Goal: Transaction & Acquisition: Obtain resource

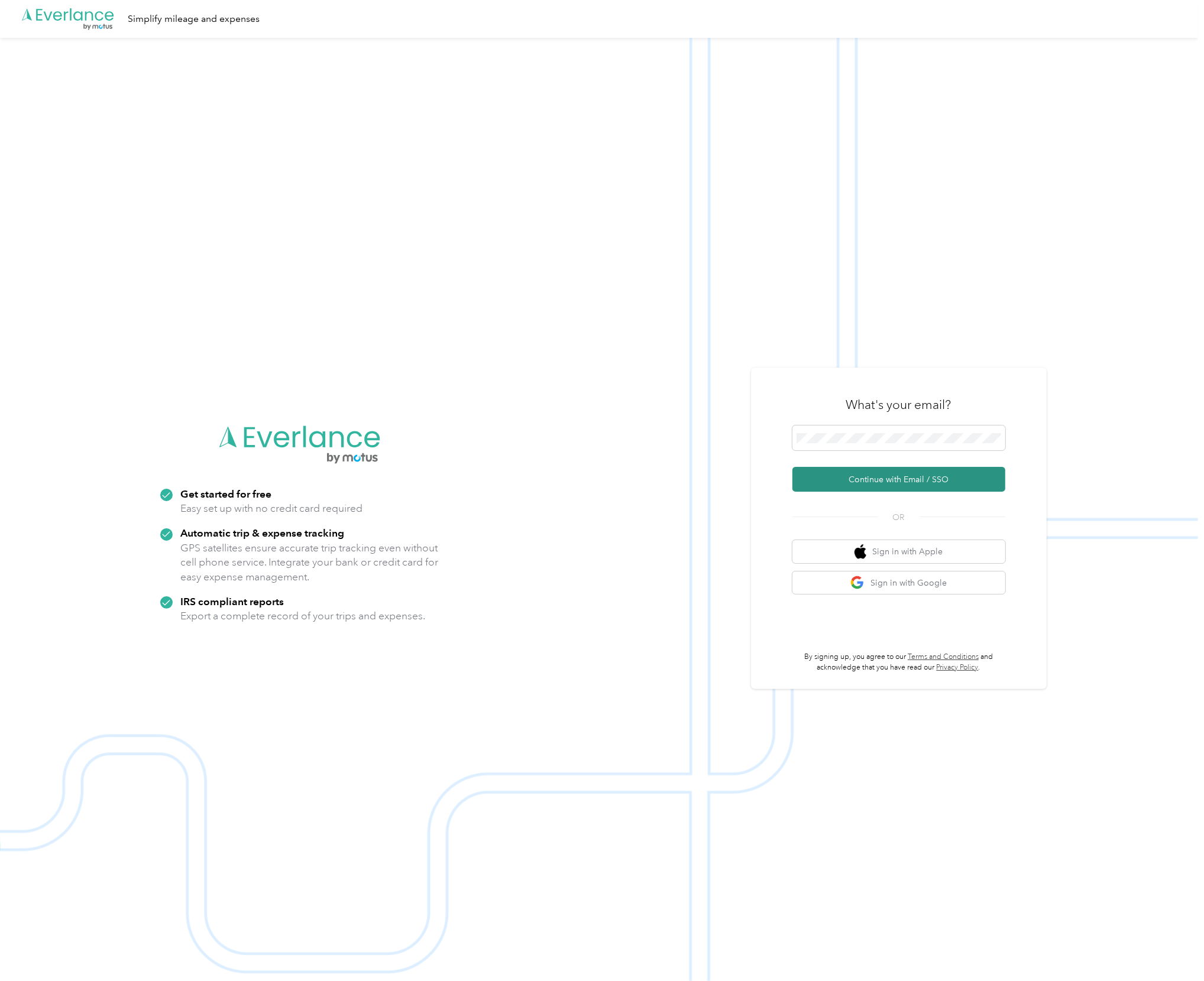
click at [870, 477] on button "Continue with Email / SSO" at bounding box center [899, 479] width 213 height 25
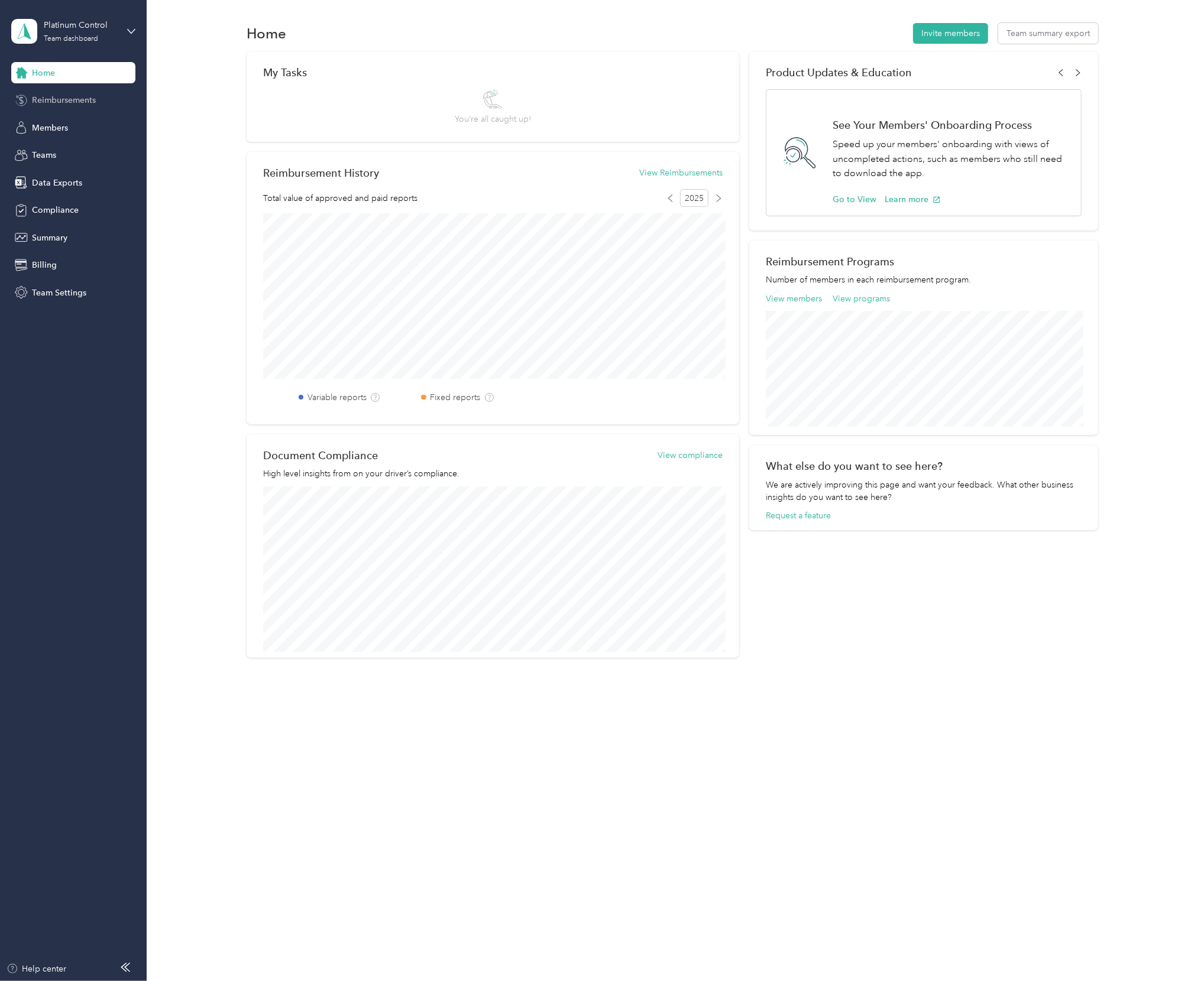
click at [95, 96] on span "Reimbursements" at bounding box center [63, 100] width 64 height 12
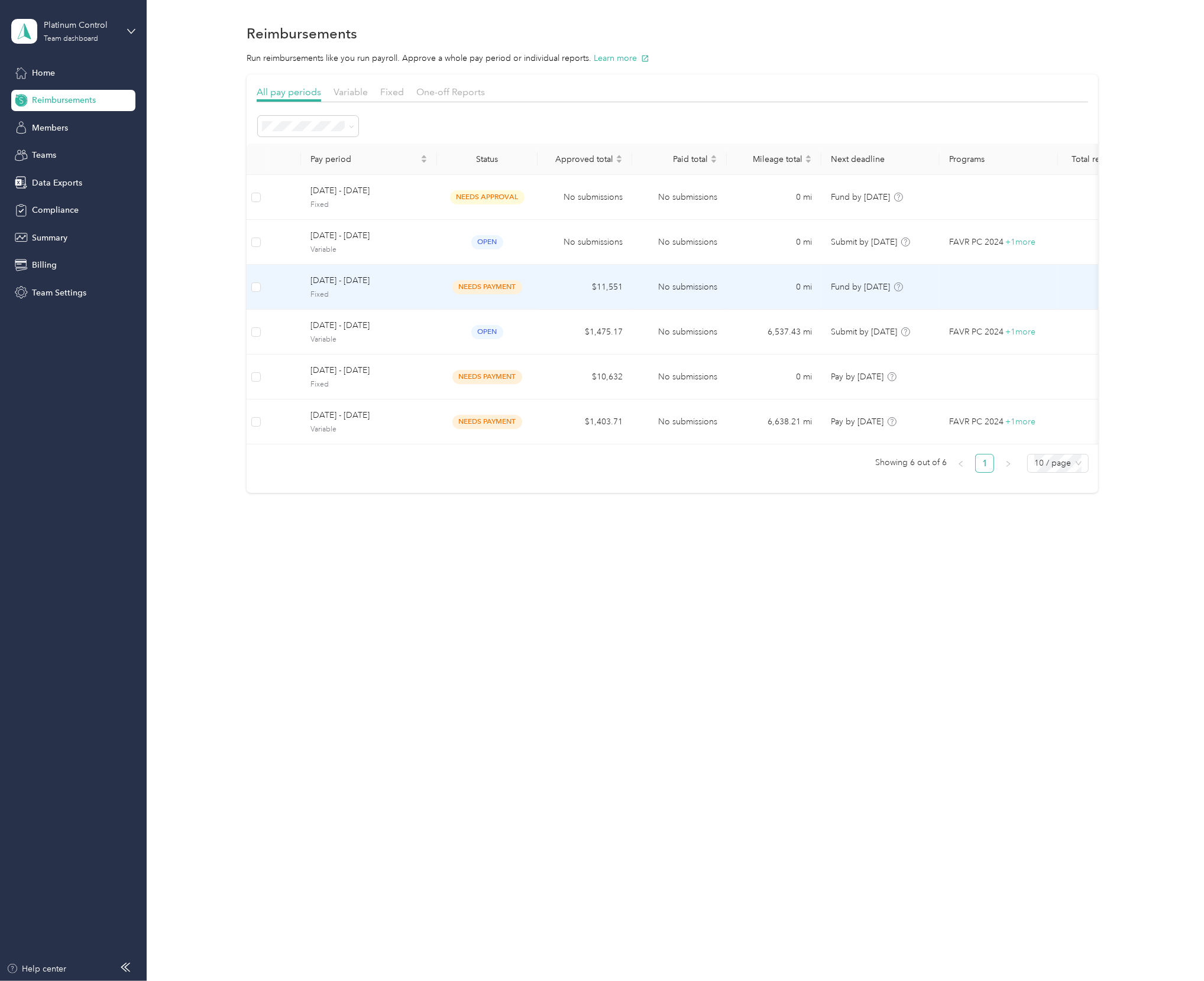
click at [412, 290] on span "Fixed" at bounding box center [369, 295] width 117 height 11
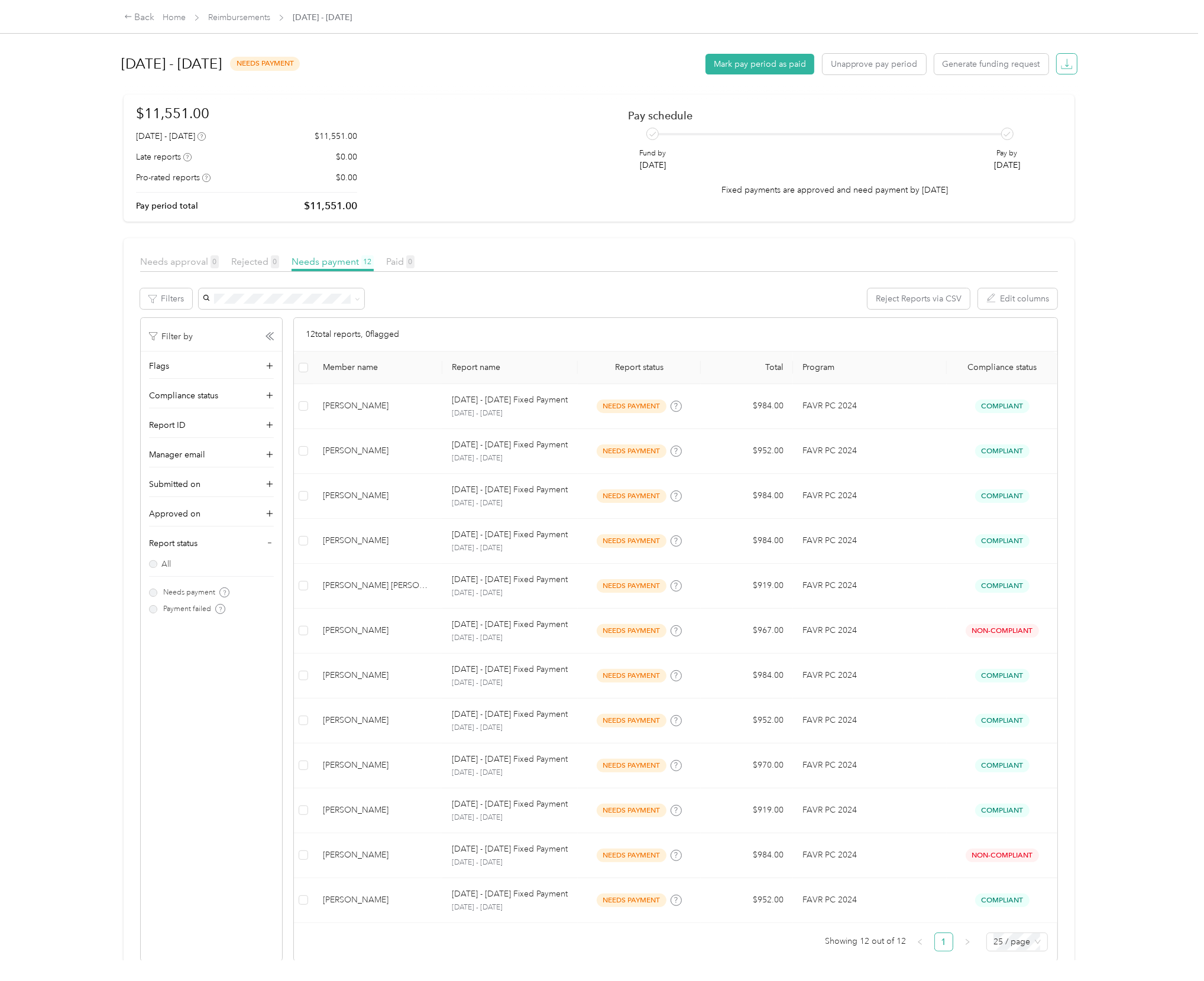
click at [1061, 61] on icon "button" at bounding box center [1067, 64] width 12 height 12
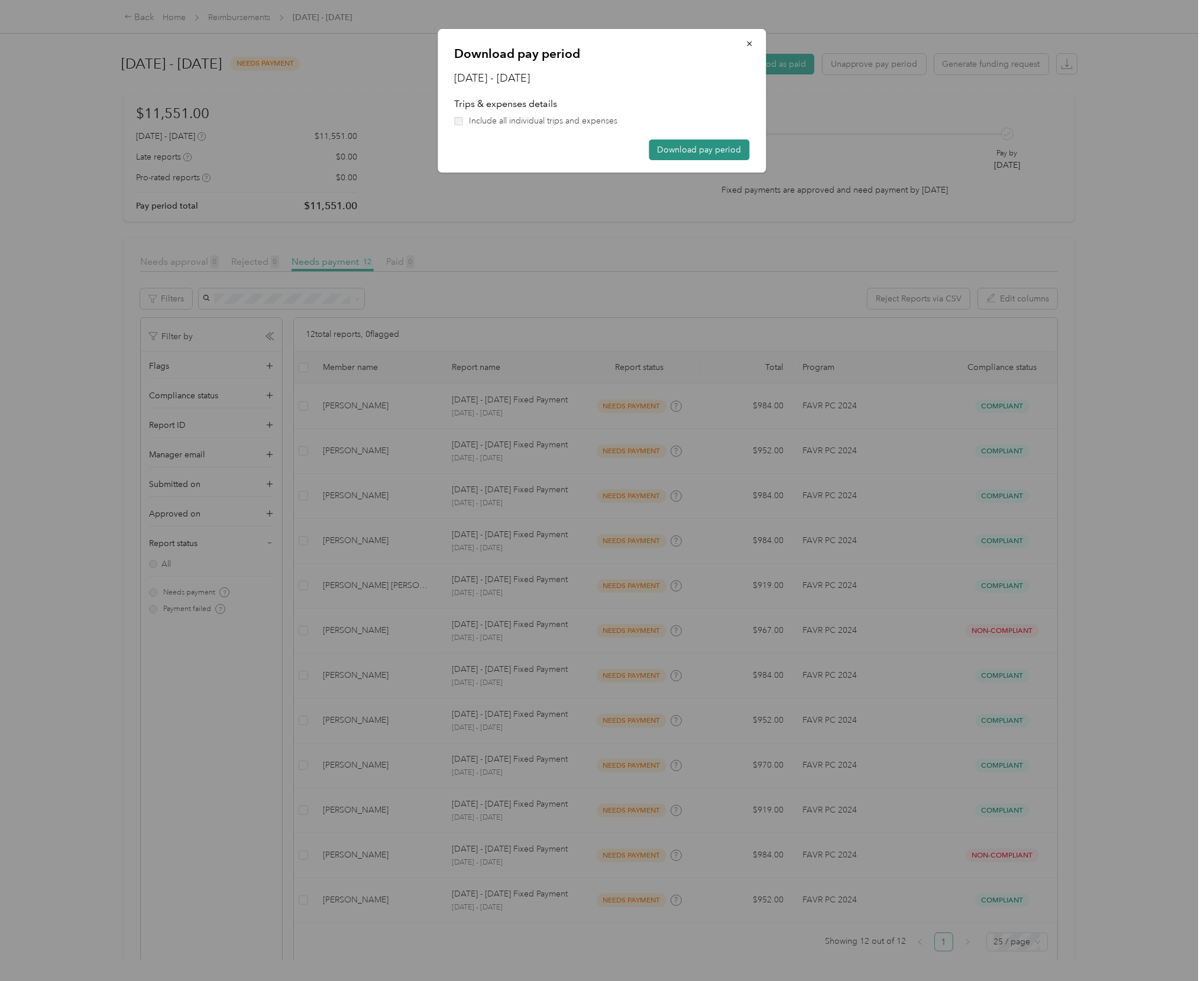
click at [708, 143] on button "Download pay period" at bounding box center [699, 149] width 100 height 21
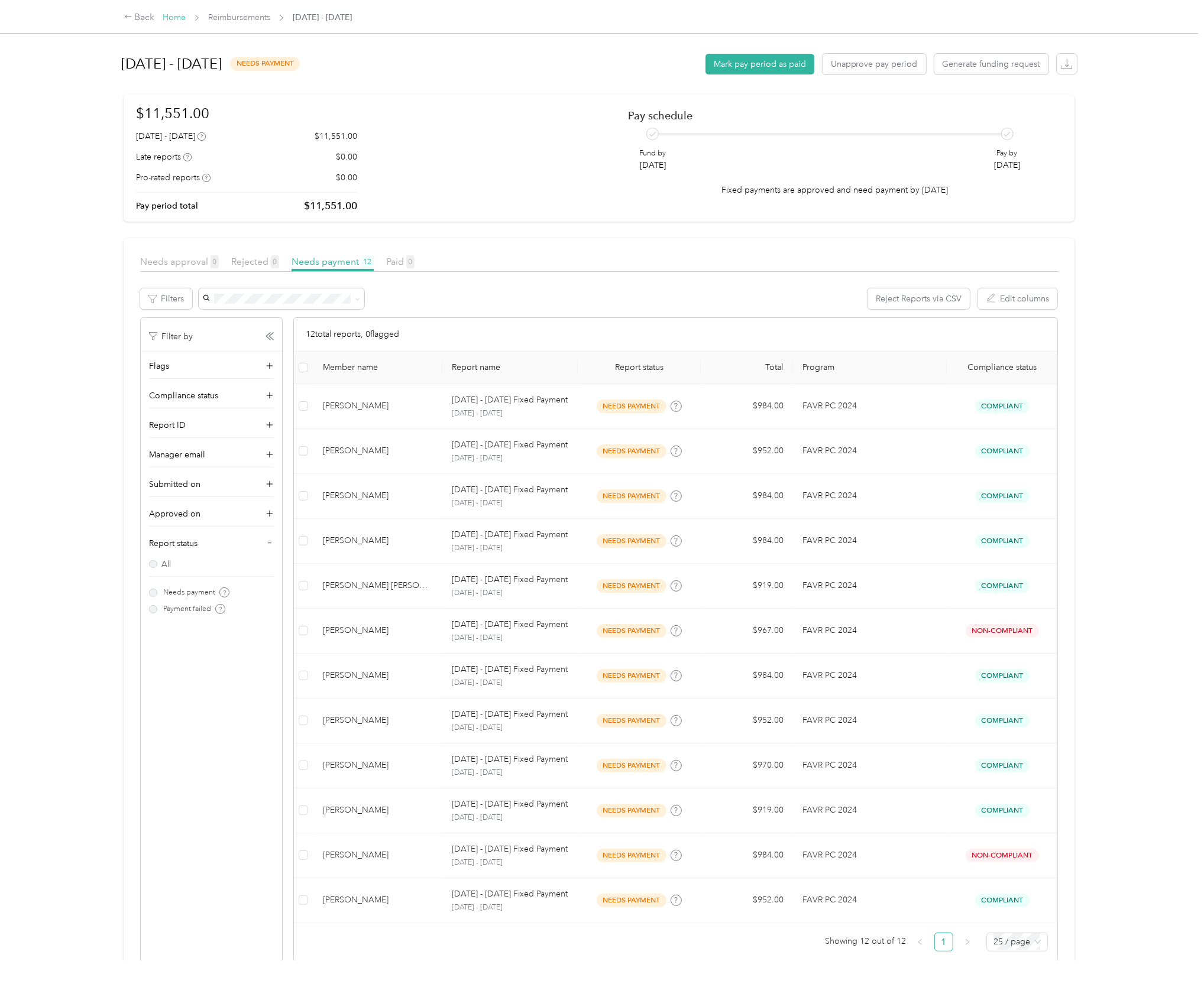
click at [176, 15] on link "Home" at bounding box center [174, 17] width 23 height 10
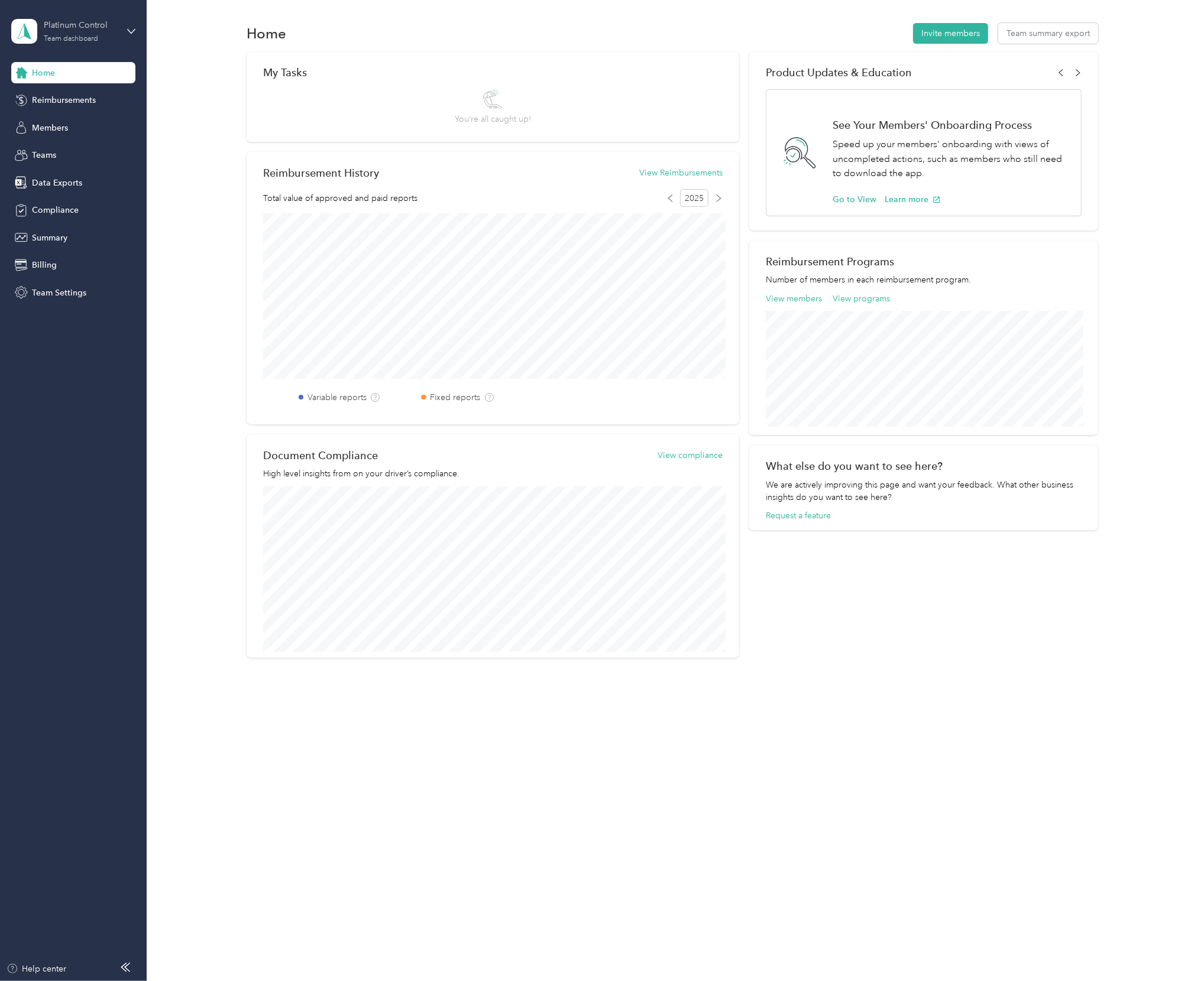
click at [82, 37] on div "Team dashboard" at bounding box center [71, 39] width 54 height 7
click at [48, 149] on div "Log out" at bounding box center [45, 151] width 46 height 12
